Goal: Task Accomplishment & Management: Manage account settings

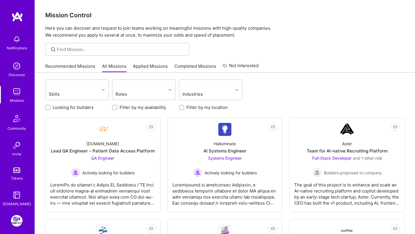
click at [71, 67] on link "Recommended Missions" at bounding box center [70, 68] width 50 height 10
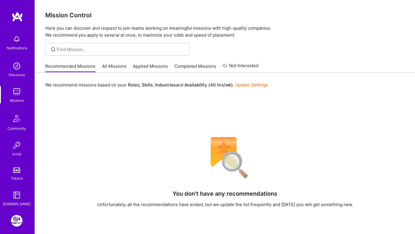
scroll to position [24, 0]
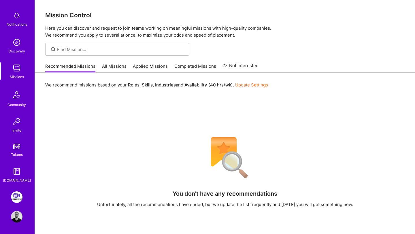
click at [16, 193] on img at bounding box center [17, 198] width 12 height 12
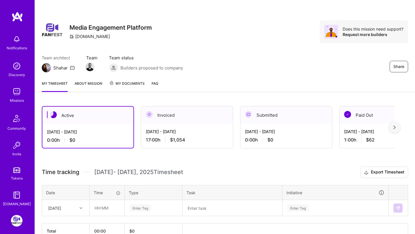
click at [161, 45] on div "Share Media Engagement Platform [DOMAIN_NAME] Does this mission need support? R…" at bounding box center [225, 38] width 381 height 76
click at [17, 70] on img at bounding box center [17, 66] width 12 height 12
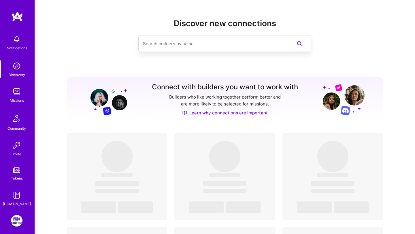
click at [21, 100] on div "Missions" at bounding box center [17, 101] width 14 height 6
